Goal: Task Accomplishment & Management: Use online tool/utility

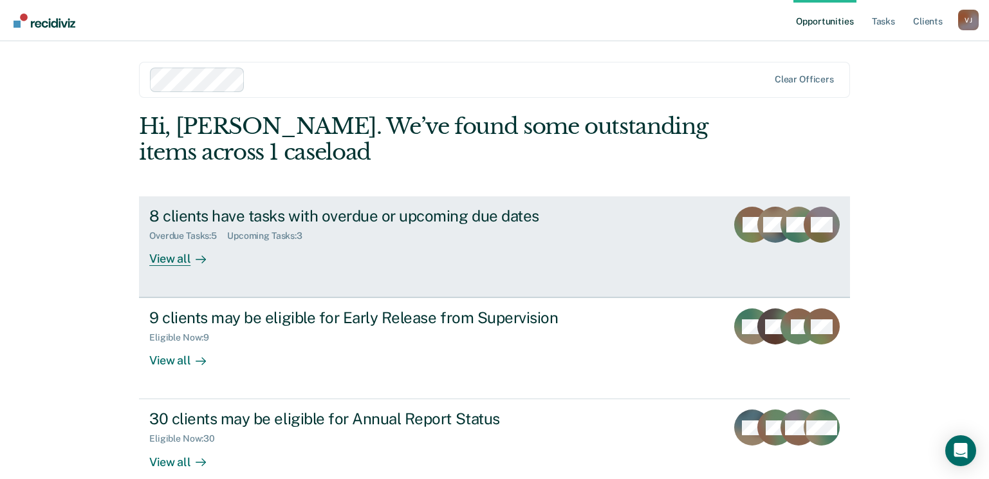
click at [167, 266] on div "View all" at bounding box center [185, 253] width 72 height 25
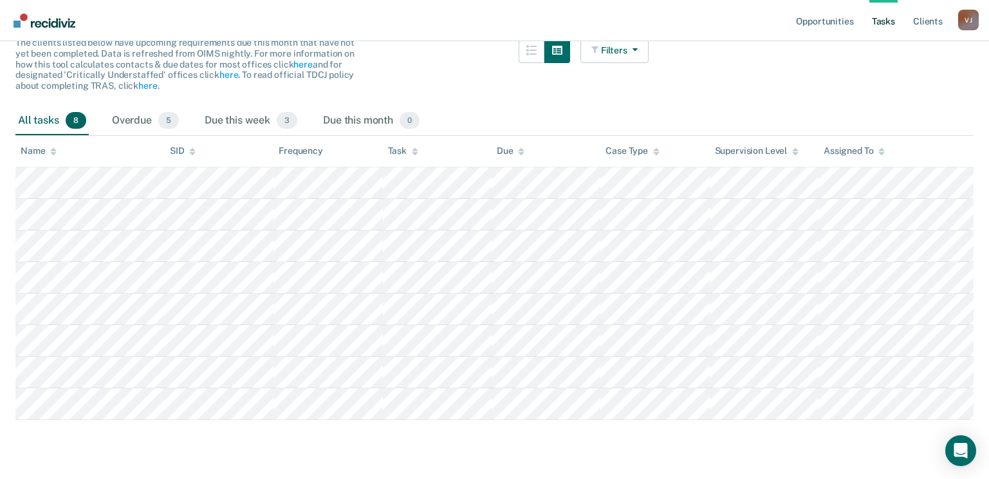
scroll to position [228, 0]
click at [160, 107] on div "Overdue 5" at bounding box center [145, 121] width 72 height 28
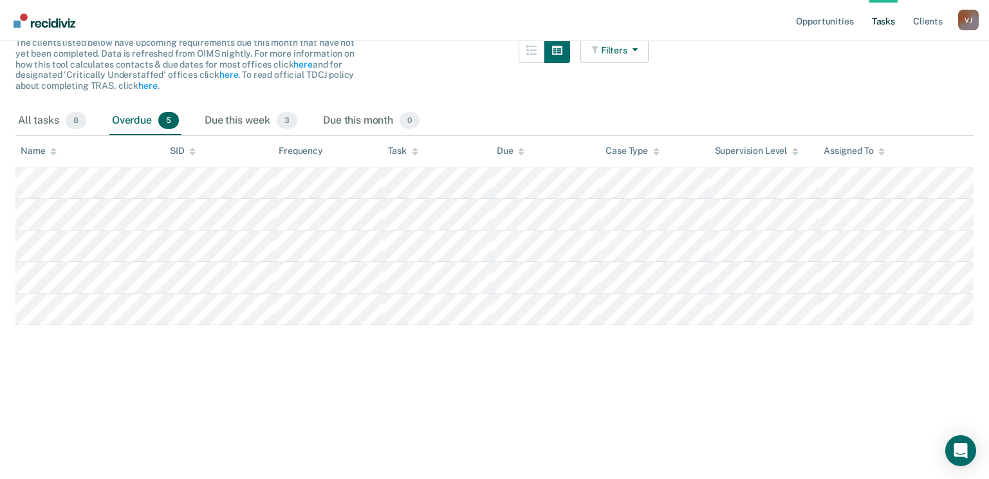
scroll to position [185, 0]
click at [265, 135] on div "Due this week 3" at bounding box center [251, 121] width 98 height 28
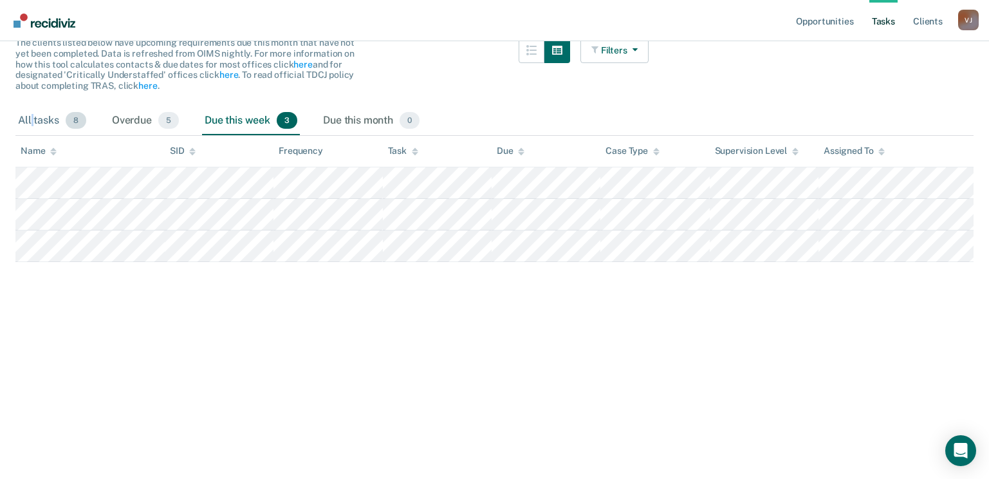
click at [42, 131] on div "All tasks 8" at bounding box center [51, 121] width 73 height 28
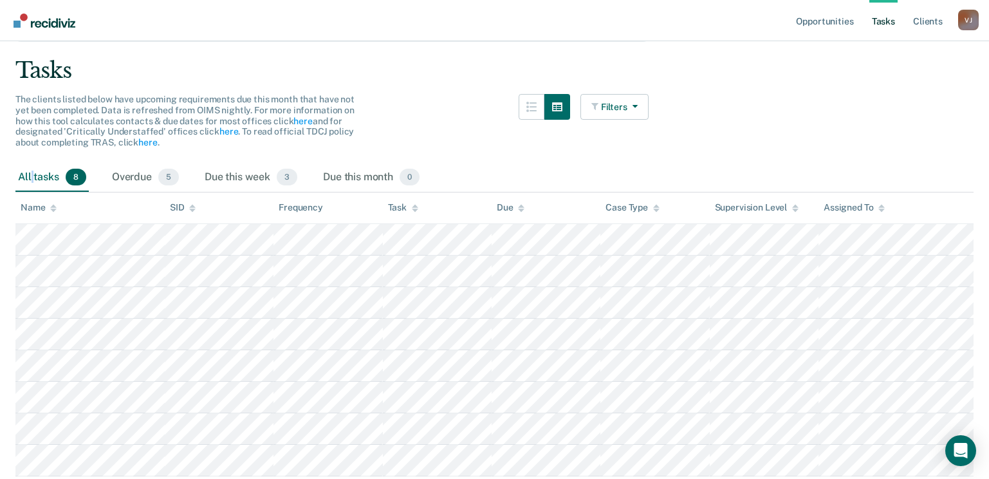
scroll to position [0, 0]
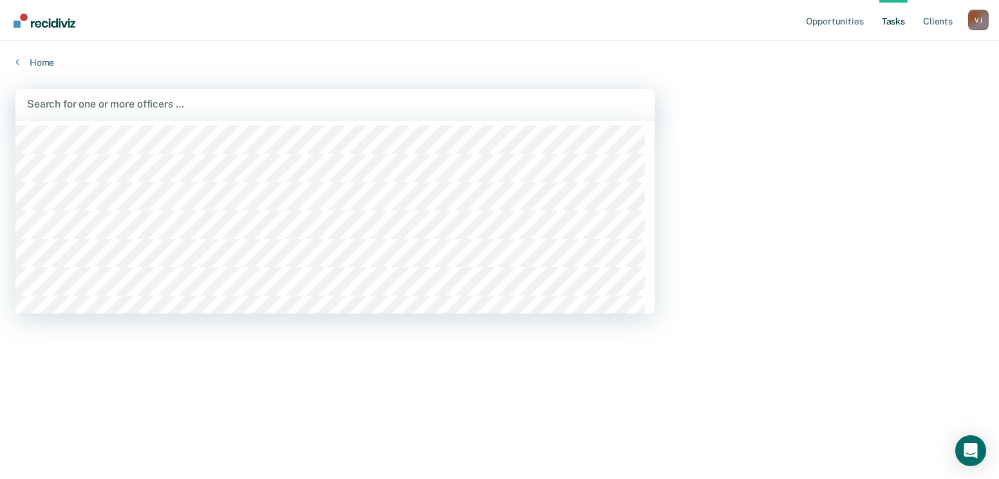
click at [113, 111] on div at bounding box center [335, 104] width 616 height 15
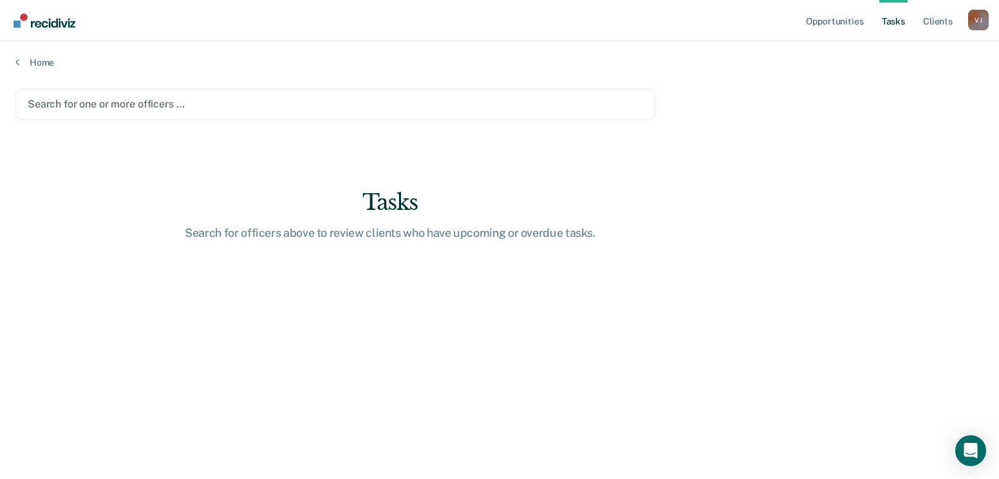
click at [120, 111] on div at bounding box center [335, 104] width 615 height 15
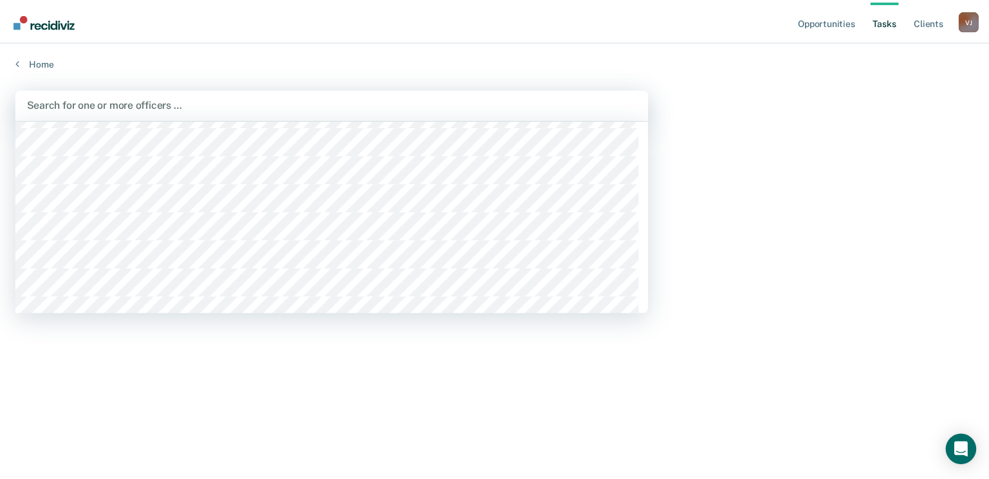
scroll to position [579, 0]
click at [407, 111] on div at bounding box center [335, 104] width 616 height 15
type input "[PERSON_NAME]"
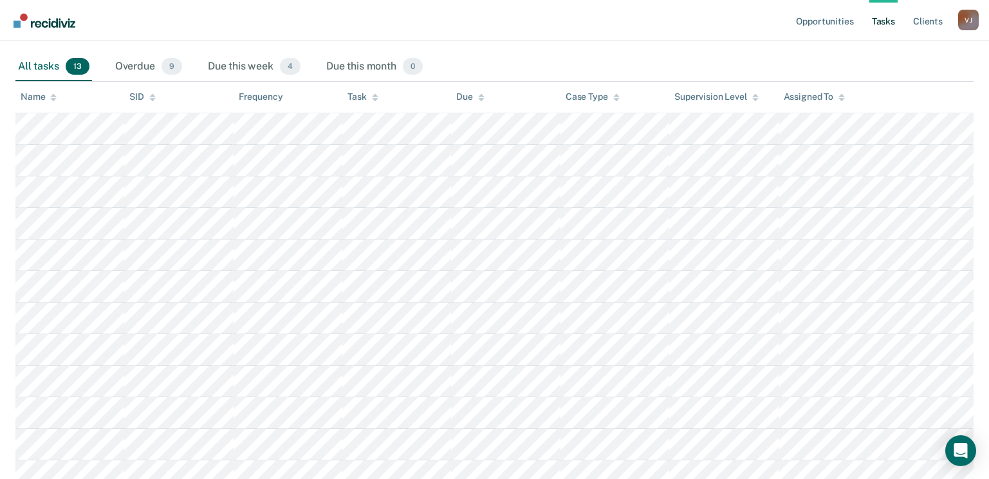
scroll to position [0, 0]
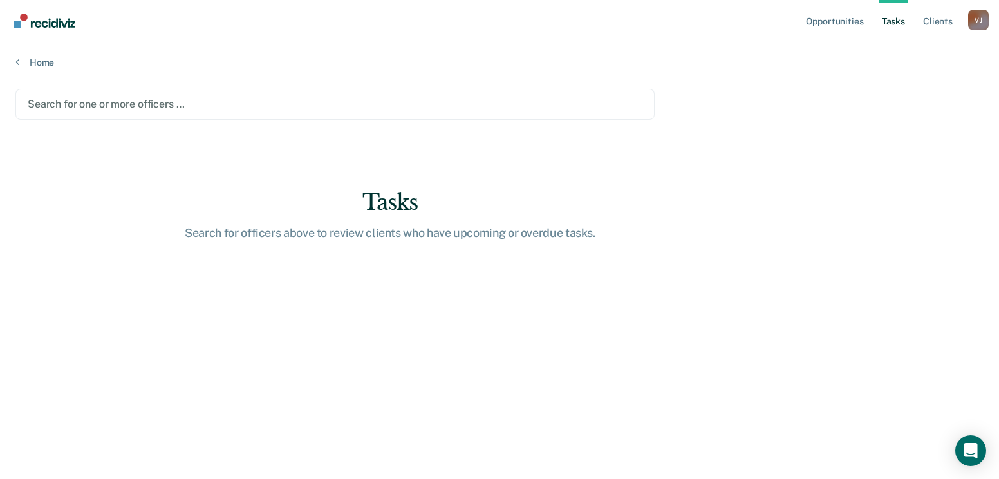
click at [116, 111] on div at bounding box center [335, 104] width 615 height 15
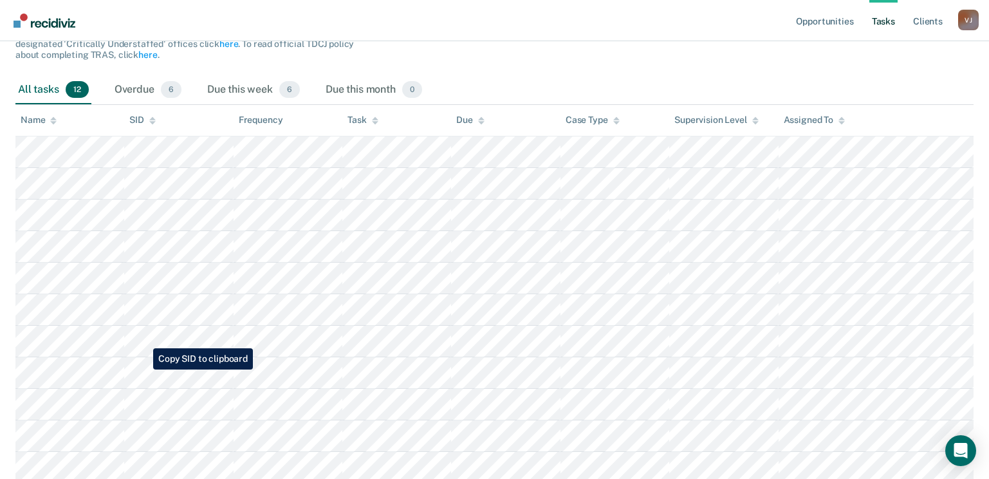
scroll to position [193, 0]
